Goal: Find specific page/section: Find specific page/section

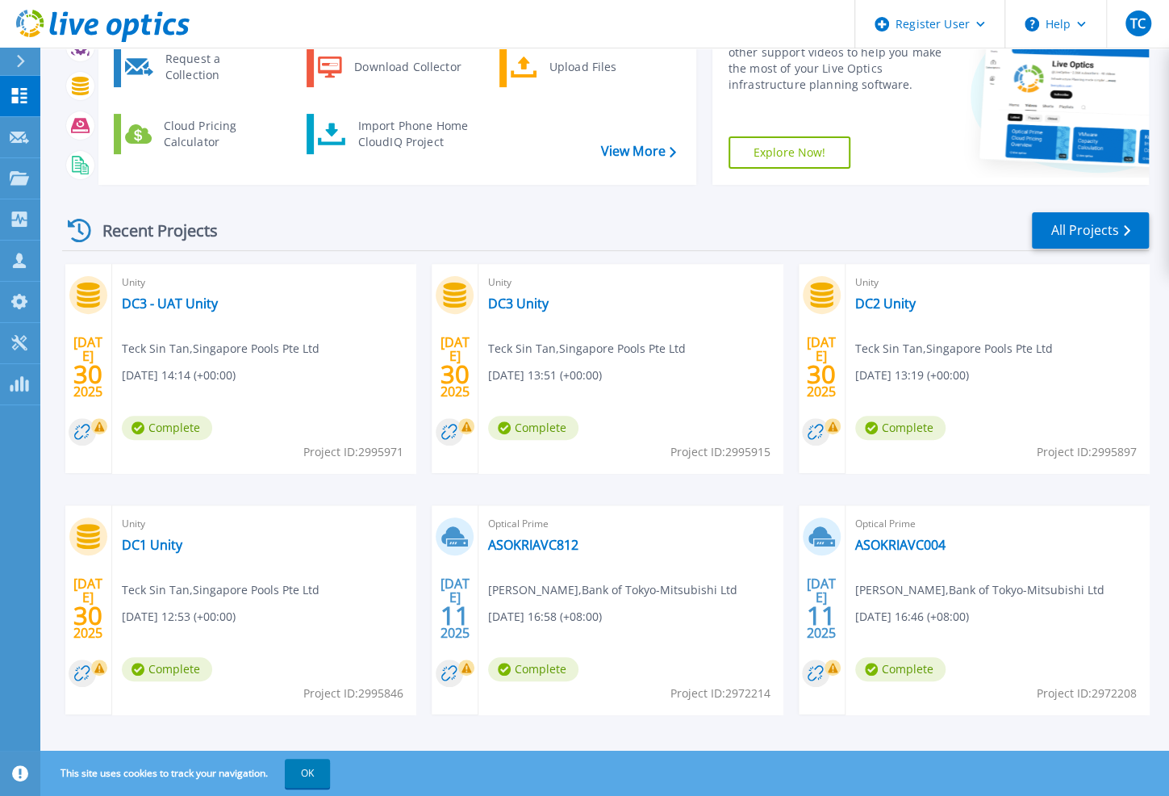
scroll to position [161, 0]
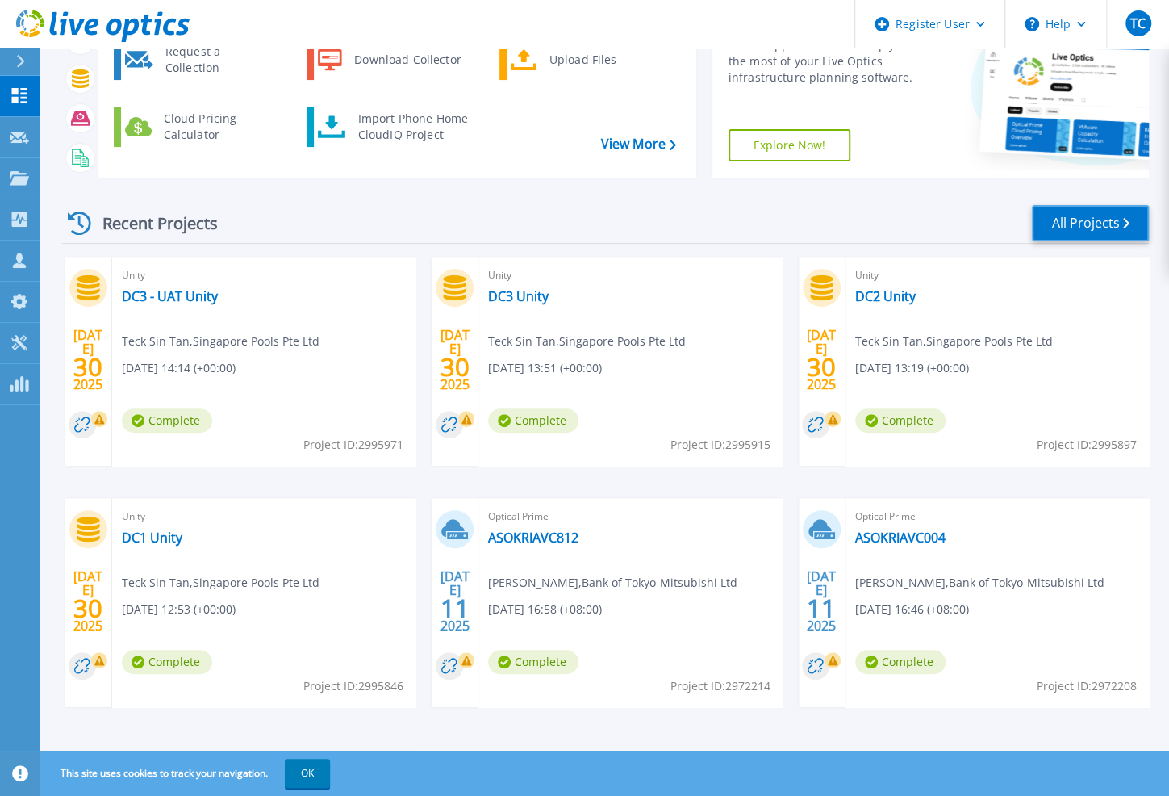
click at [1091, 220] on link "All Projects" at bounding box center [1090, 223] width 117 height 36
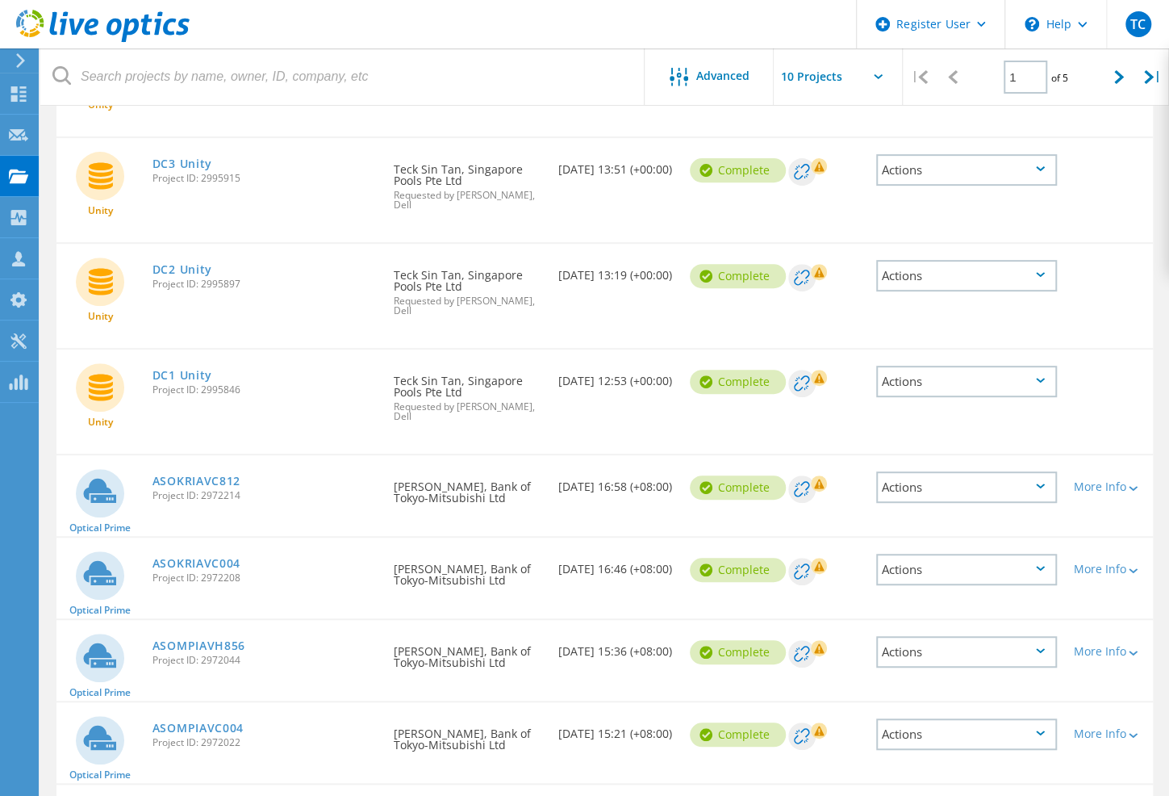
scroll to position [121, 0]
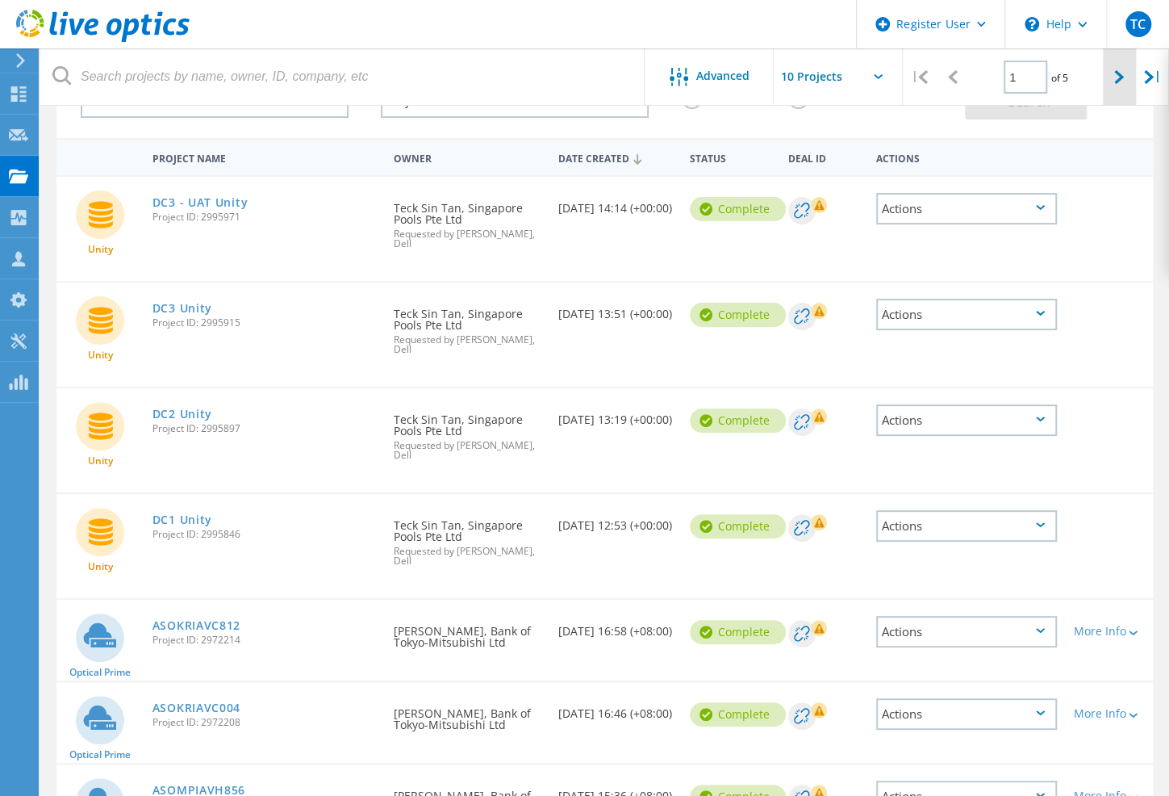
click at [1114, 86] on div at bounding box center [1119, 76] width 33 height 57
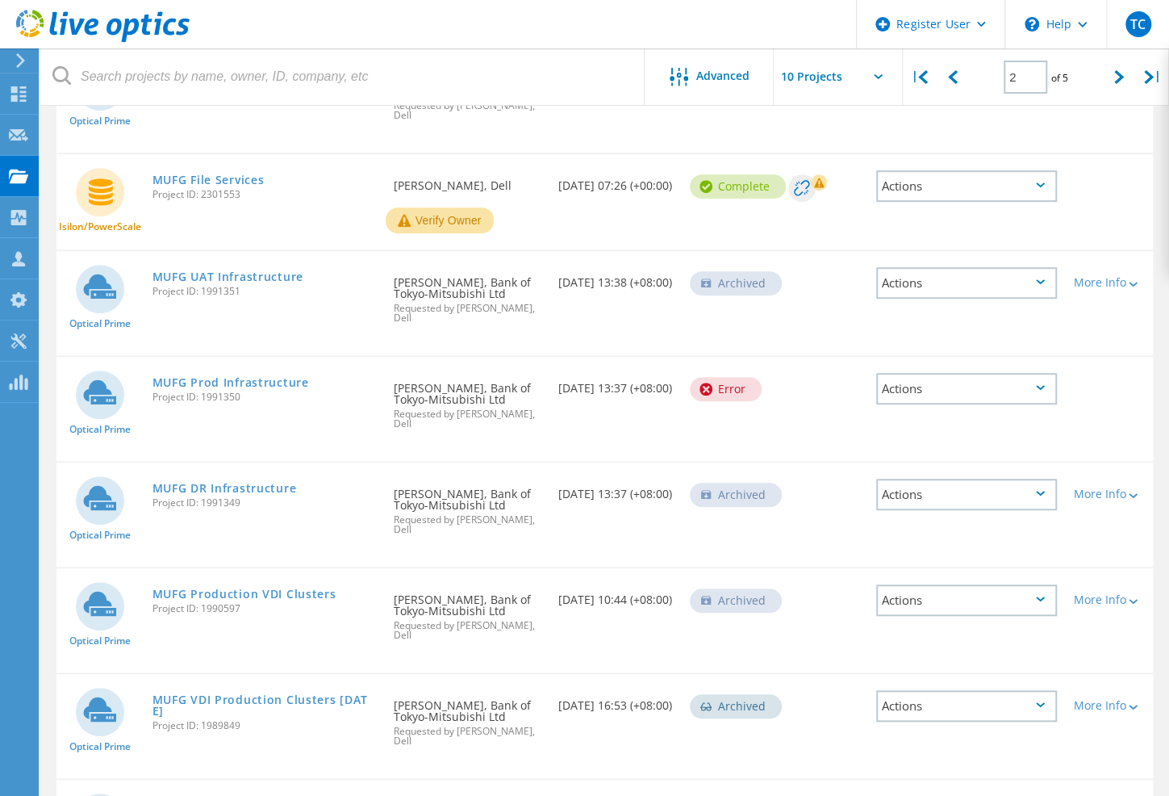
scroll to position [29, 0]
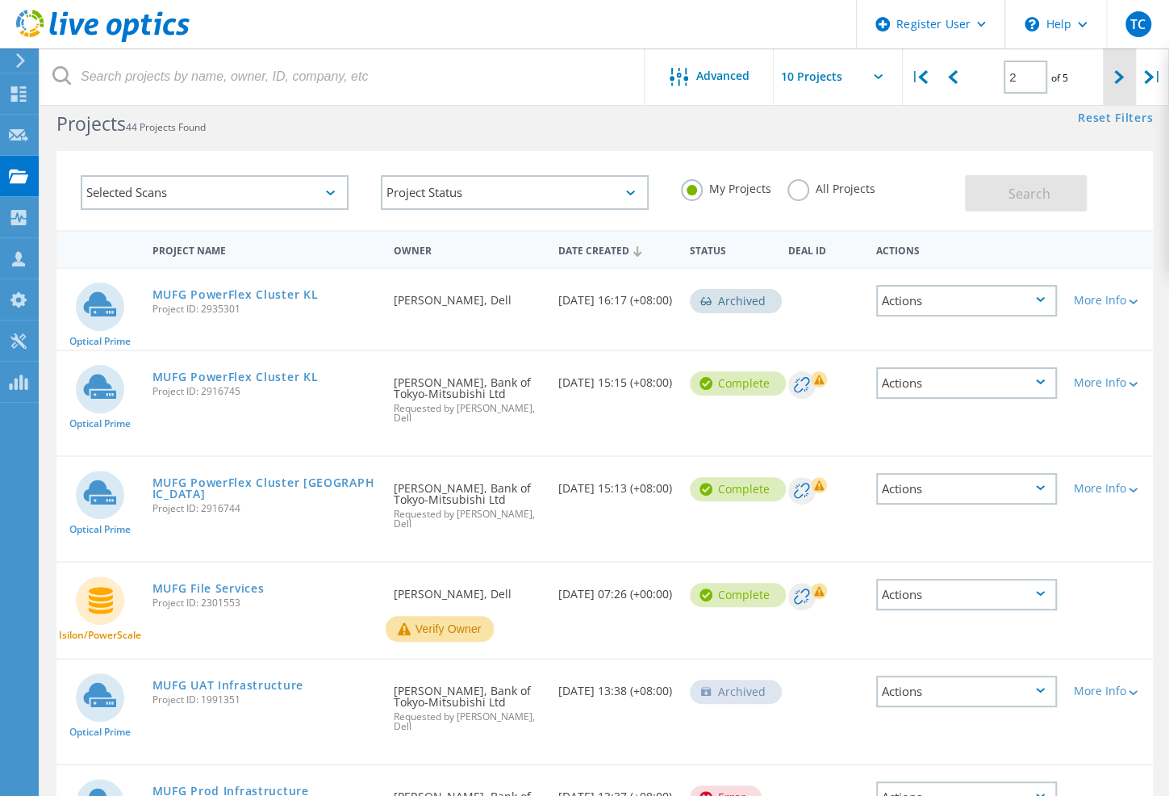
click at [1115, 80] on icon at bounding box center [1119, 77] width 10 height 14
type input "3"
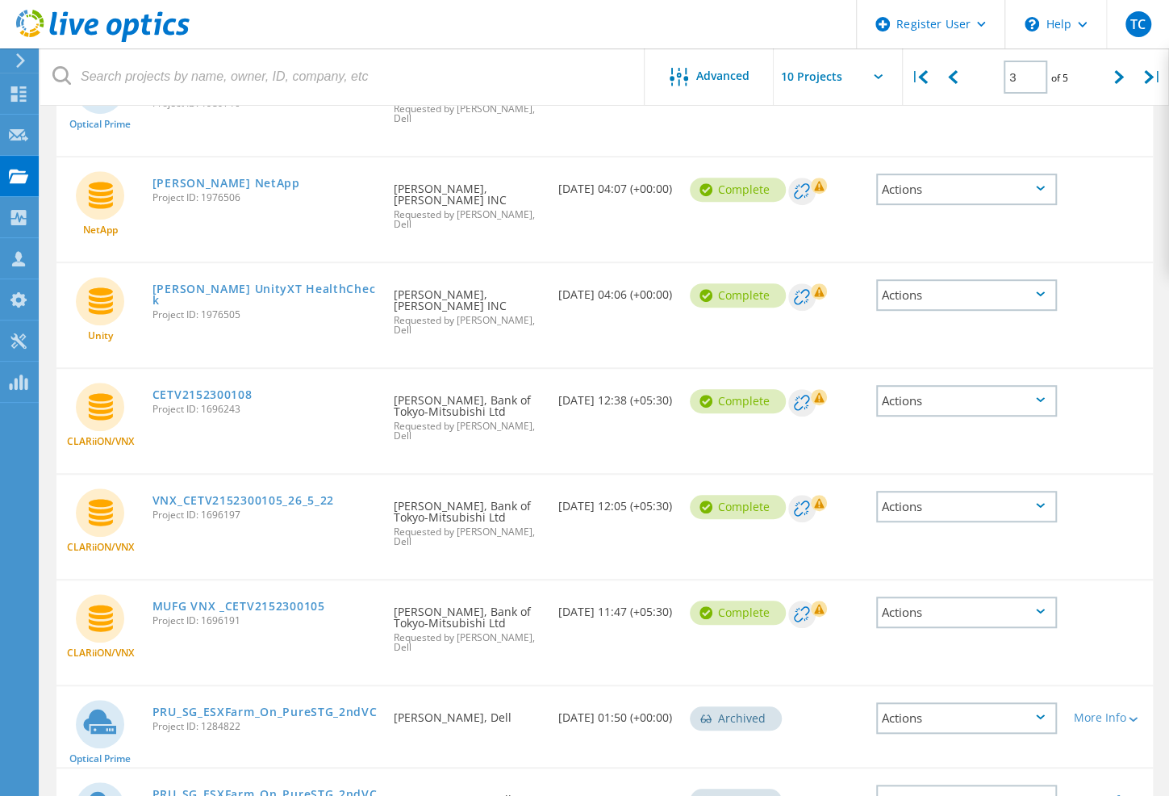
scroll to position [0, 0]
